Goal: Task Accomplishment & Management: Complete application form

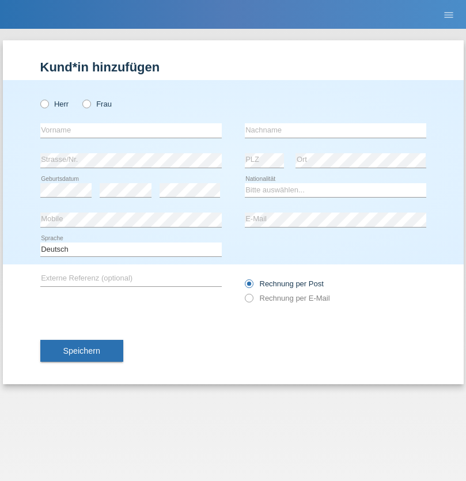
radio input "true"
click at [131, 130] on input "text" at bounding box center [130, 130] width 181 height 14
type input "Eva"
click at [335, 130] on input "text" at bounding box center [335, 130] width 181 height 14
type input "Ebner"
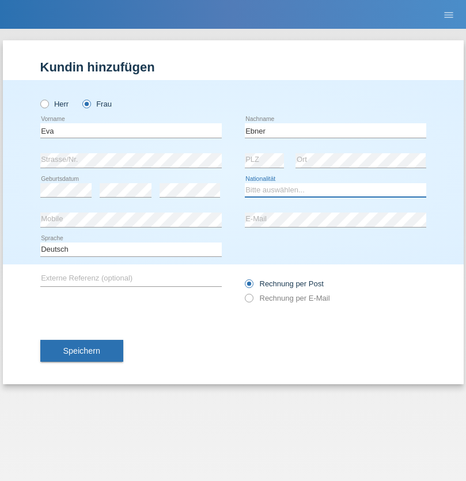
select select "AT"
select select "C"
select select "09"
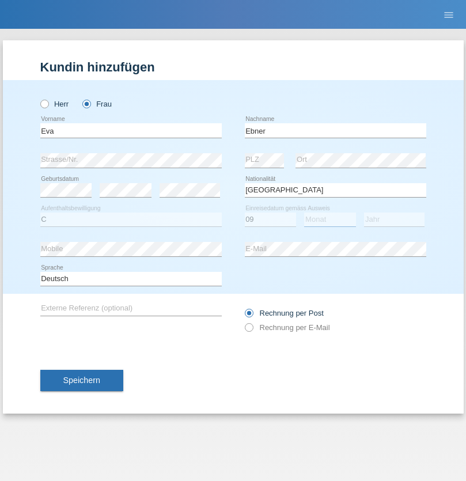
select select "09"
select select "2021"
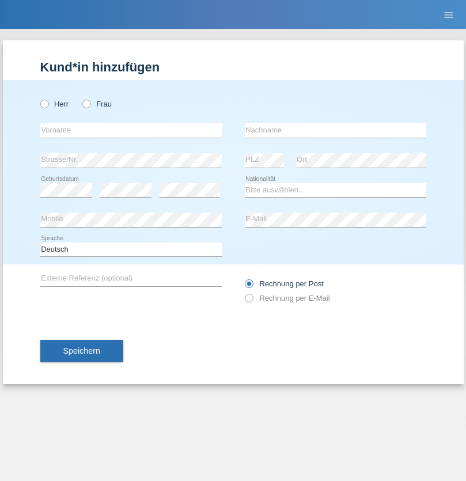
radio input "true"
click at [131, 130] on input "text" at bounding box center [130, 130] width 181 height 14
type input "Jason"
click at [335, 130] on input "text" at bounding box center [335, 130] width 181 height 14
type input "Bierend"
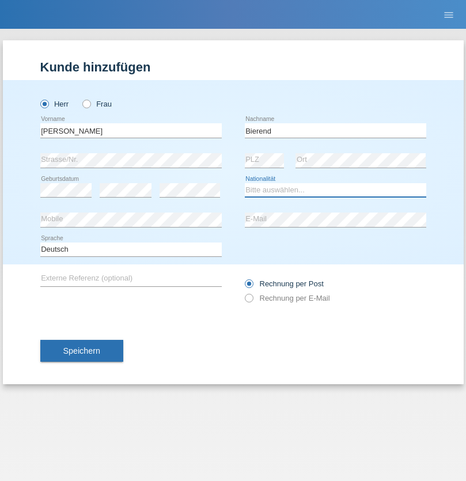
select select "DE"
select select "C"
select select "01"
select select "10"
select select "2021"
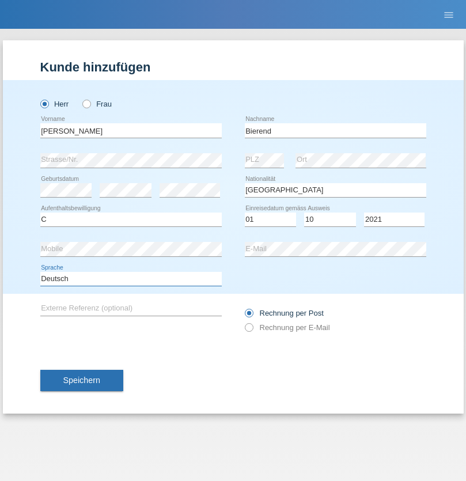
select select "en"
